Goal: Find specific page/section: Find specific page/section

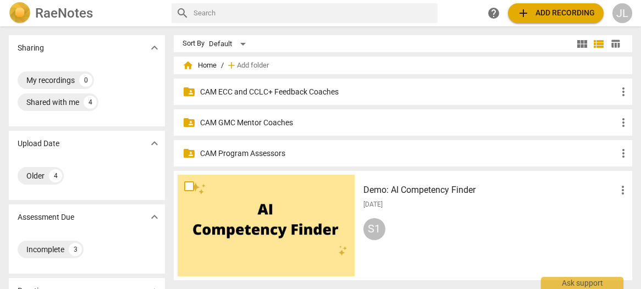
click at [285, 154] on p "CAM Program Assessors" at bounding box center [408, 154] width 417 height 12
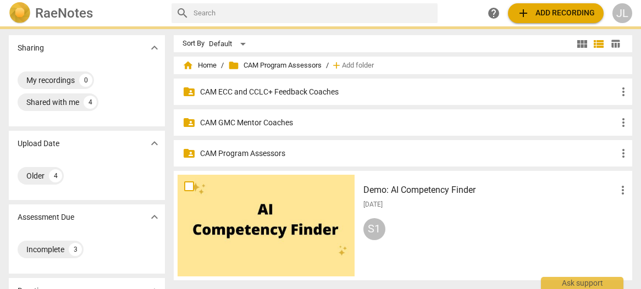
click at [285, 154] on p "CAM Program Assessors" at bounding box center [408, 154] width 417 height 12
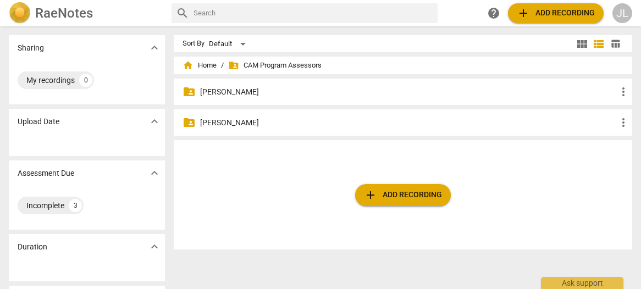
click at [269, 94] on p "[PERSON_NAME]" at bounding box center [408, 92] width 417 height 12
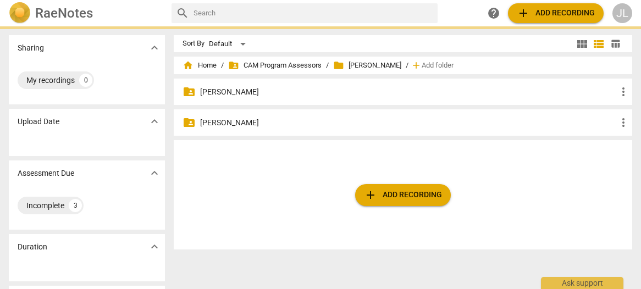
click at [269, 94] on p "[PERSON_NAME]" at bounding box center [408, 92] width 417 height 12
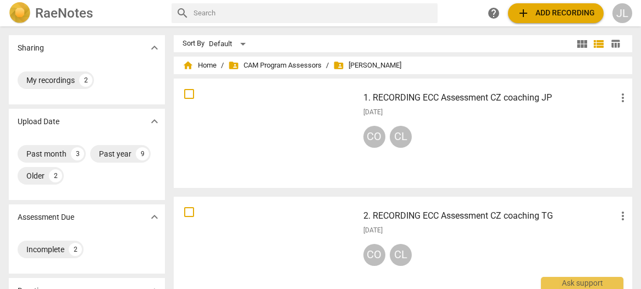
click at [270, 104] on div at bounding box center [266, 133] width 177 height 102
click at [270, 0] on html "RaeNotes search help add Add recording JL Sharing expand_more My recordings 2 U…" at bounding box center [320, 0] width 641 height 0
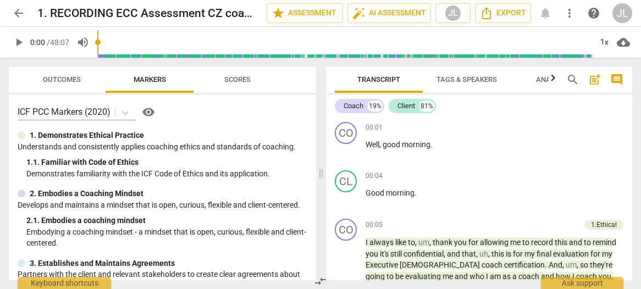
click at [591, 105] on div "Coach 19% Client 81%" at bounding box center [479, 106] width 289 height 19
click at [16, 12] on span "arrow_back" at bounding box center [18, 13] width 13 height 13
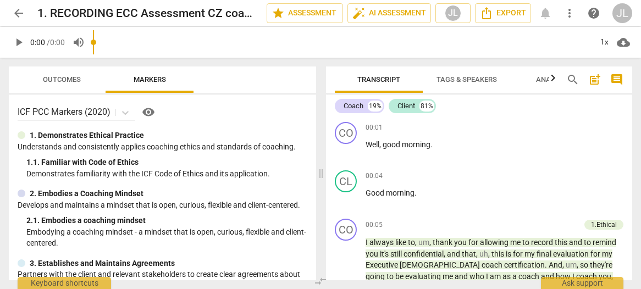
click at [18, 15] on span "arrow_back" at bounding box center [18, 13] width 13 height 13
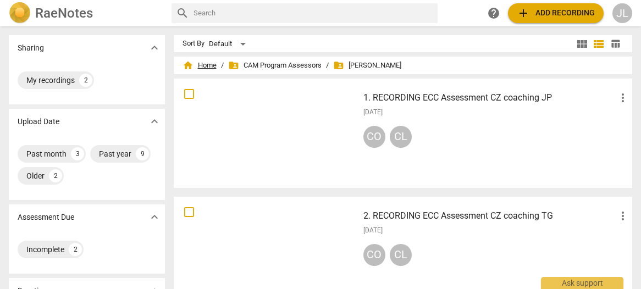
click at [209, 68] on span "home Home" at bounding box center [200, 65] width 34 height 11
